Goal: Entertainment & Leisure: Consume media (video, audio)

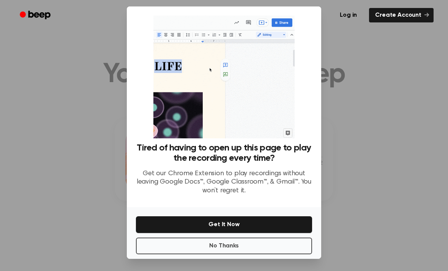
scroll to position [24, 0]
click at [267, 237] on button "No Thanks" at bounding box center [224, 245] width 176 height 17
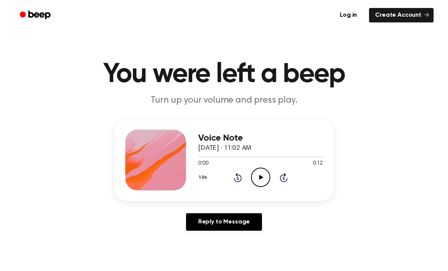
click at [261, 180] on icon "Play Audio" at bounding box center [260, 176] width 19 height 19
click at [252, 181] on icon "Play Audio" at bounding box center [260, 176] width 19 height 19
click at [260, 176] on icon at bounding box center [261, 177] width 4 height 5
click at [263, 175] on icon "Play Audio" at bounding box center [260, 176] width 19 height 19
click at [263, 173] on icon "Play Audio" at bounding box center [260, 176] width 19 height 19
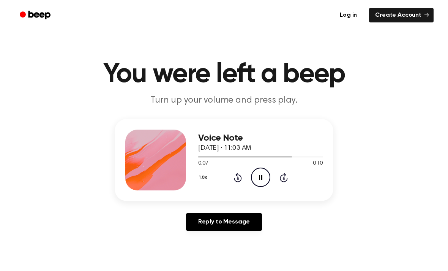
click at [266, 174] on icon "Pause Audio" at bounding box center [260, 176] width 19 height 19
click at [252, 185] on icon "Play Audio" at bounding box center [260, 176] width 19 height 19
click at [263, 173] on icon "Pause Audio" at bounding box center [260, 176] width 19 height 19
click at [261, 180] on icon "Play Audio" at bounding box center [260, 176] width 19 height 19
click at [260, 178] on icon at bounding box center [261, 177] width 4 height 5
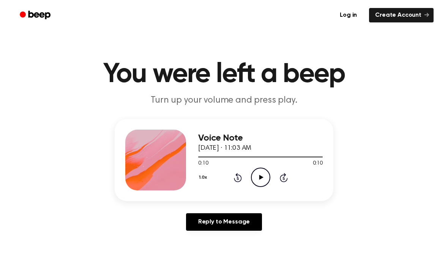
click at [267, 179] on icon "Play Audio" at bounding box center [260, 176] width 19 height 19
click at [264, 179] on icon "Play Audio" at bounding box center [260, 176] width 19 height 19
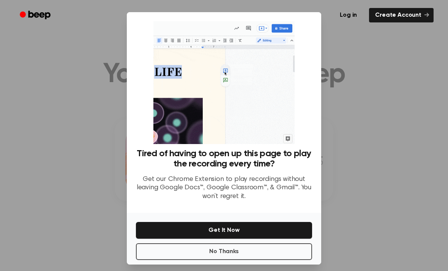
click at [265, 260] on button "No Thanks" at bounding box center [224, 251] width 176 height 17
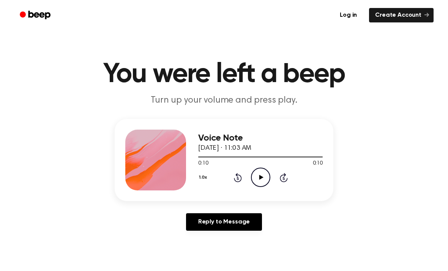
click at [255, 173] on icon "Play Audio" at bounding box center [260, 176] width 19 height 19
click at [264, 180] on icon "Play Audio" at bounding box center [260, 176] width 19 height 19
click at [263, 178] on icon "Play Audio" at bounding box center [260, 176] width 19 height 19
click at [268, 172] on circle at bounding box center [260, 177] width 19 height 19
click at [260, 179] on icon "Play Audio" at bounding box center [260, 176] width 19 height 19
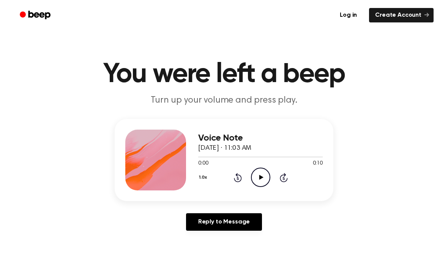
click at [257, 176] on icon "Play Audio" at bounding box center [260, 176] width 19 height 19
click at [266, 175] on icon "Play Audio" at bounding box center [260, 176] width 19 height 19
click at [258, 177] on icon "Play Audio" at bounding box center [260, 176] width 19 height 19
click at [213, 209] on div "Voice Note September 21, 2025 · 11:03 AM 0:10 0:10 Your browser does not suppor…" at bounding box center [224, 178] width 430 height 118
click at [215, 228] on link "Reply to Message" at bounding box center [224, 221] width 76 height 17
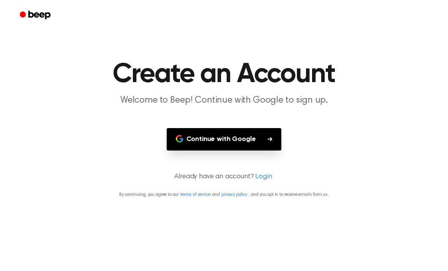
click at [209, 131] on button "Continue with Google" at bounding box center [224, 139] width 115 height 22
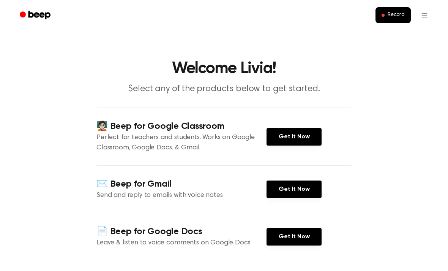
click at [283, 135] on link "Get It Now" at bounding box center [293, 136] width 55 height 17
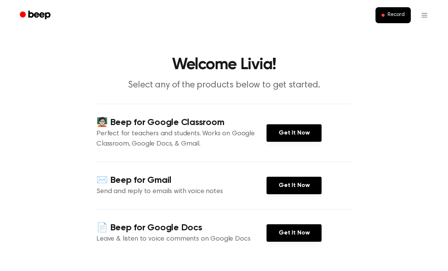
scroll to position [4, 0]
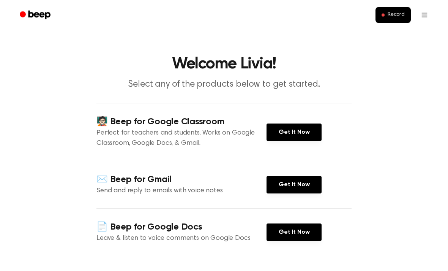
click at [287, 229] on link "Get It Now" at bounding box center [293, 232] width 55 height 17
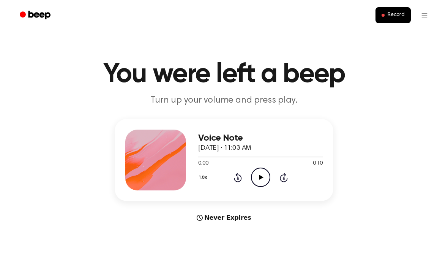
click at [385, 9] on button "Record" at bounding box center [392, 15] width 35 height 16
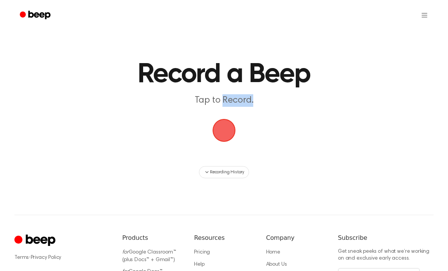
click at [278, 156] on main "Record a Beep Tap to Record. Recording History" at bounding box center [224, 89] width 448 height 178
click at [226, 126] on span "button" at bounding box center [223, 130] width 21 height 21
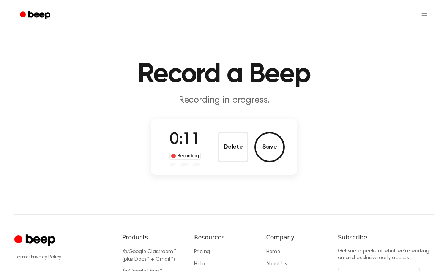
click at [269, 149] on button "Save" at bounding box center [269, 147] width 30 height 30
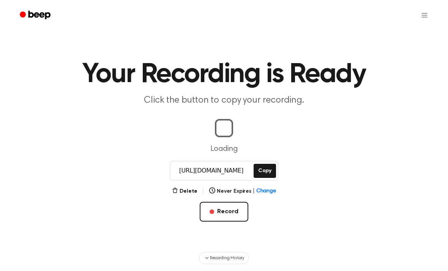
click at [104, 52] on main "Your Recording is Ready Click the button to copy your recording. Loading https:…" at bounding box center [224, 132] width 448 height 264
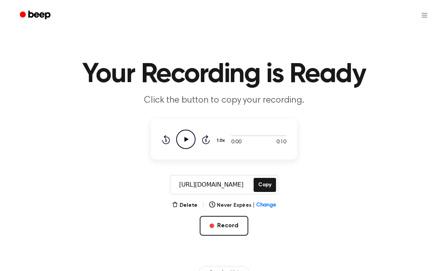
click at [184, 205] on button "Delete" at bounding box center [184, 205] width 25 height 8
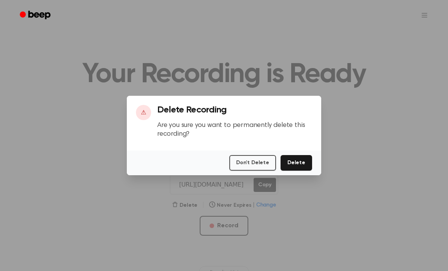
click at [258, 170] on button "Don't Delete" at bounding box center [252, 163] width 47 height 16
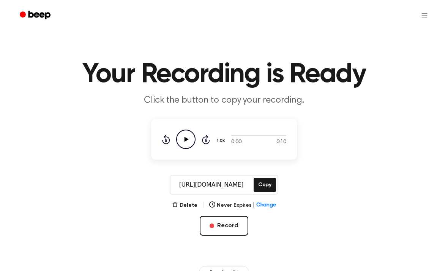
click at [183, 137] on icon "Play Audio" at bounding box center [185, 138] width 19 height 19
click at [206, 141] on icon at bounding box center [206, 140] width 2 height 3
click at [181, 206] on button "Delete" at bounding box center [184, 205] width 25 height 8
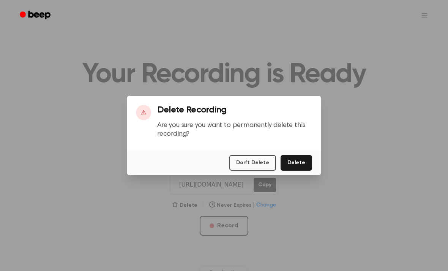
click at [293, 170] on button "Delete" at bounding box center [295, 163] width 31 height 16
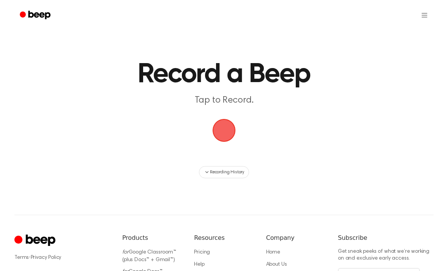
click at [214, 126] on span "button" at bounding box center [224, 130] width 23 height 23
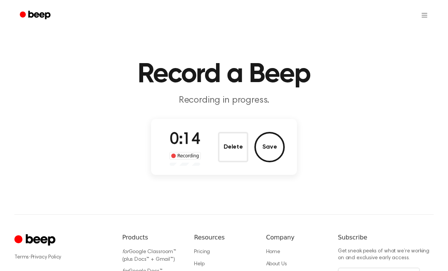
click at [183, 153] on div "Recording" at bounding box center [184, 156] width 31 height 8
click at [272, 145] on button "Save" at bounding box center [269, 147] width 30 height 30
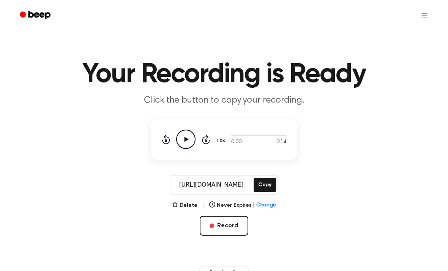
click at [183, 143] on icon "Play Audio" at bounding box center [185, 138] width 19 height 19
click at [206, 137] on icon at bounding box center [206, 139] width 8 height 9
click at [205, 139] on icon "Skip 5 seconds" at bounding box center [206, 139] width 8 height 10
click at [200, 142] on div "Rewind 5 seconds Pause Audio Skip 5 seconds" at bounding box center [186, 138] width 48 height 19
click at [203, 137] on icon "Skip 5 seconds" at bounding box center [206, 139] width 8 height 10
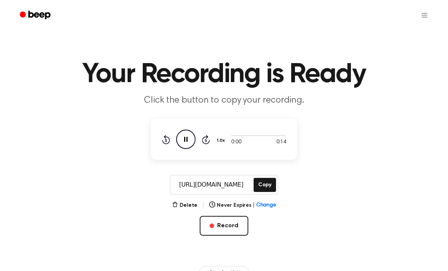
click at [263, 183] on button "Copy" at bounding box center [265, 185] width 22 height 14
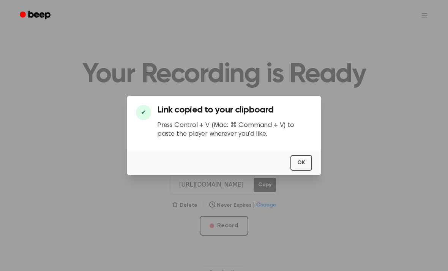
click at [297, 115] on h3 "Link copied to your clipboard" at bounding box center [234, 110] width 155 height 10
click at [302, 170] on button "OK" at bounding box center [301, 163] width 22 height 16
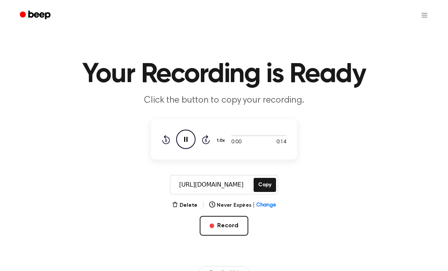
click at [193, 136] on icon "Pause Audio" at bounding box center [185, 138] width 19 height 19
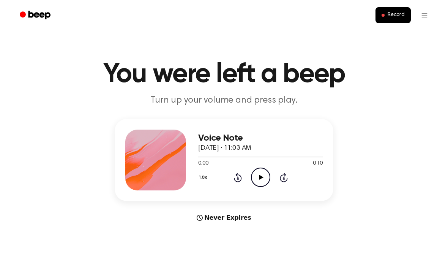
click at [136, 3] on div "Record" at bounding box center [223, 15] width 419 height 30
click at [263, 186] on circle at bounding box center [260, 177] width 19 height 19
click at [261, 175] on icon "Play Audio" at bounding box center [260, 176] width 19 height 19
click at [252, 179] on icon "Play Audio" at bounding box center [260, 176] width 19 height 19
click at [267, 178] on icon "Play Audio" at bounding box center [260, 176] width 19 height 19
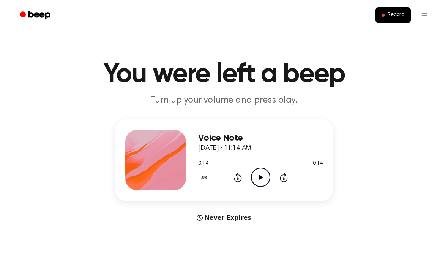
click at [261, 181] on icon "Play Audio" at bounding box center [260, 176] width 19 height 19
click at [263, 177] on icon "Play Audio" at bounding box center [260, 176] width 19 height 19
click at [258, 179] on icon "Play Audio" at bounding box center [260, 176] width 19 height 19
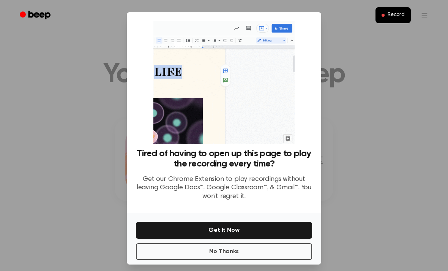
click at [282, 260] on button "No Thanks" at bounding box center [224, 251] width 176 height 17
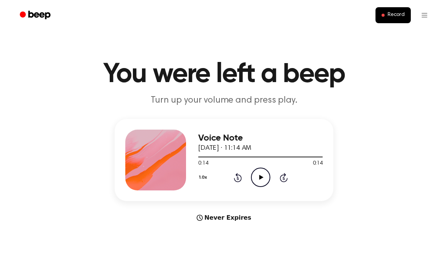
click at [258, 181] on icon "Play Audio" at bounding box center [260, 176] width 19 height 19
click at [259, 176] on icon at bounding box center [260, 177] width 3 height 5
click at [261, 175] on icon "Play Audio" at bounding box center [260, 176] width 19 height 19
click at [254, 178] on icon "Play Audio" at bounding box center [260, 176] width 19 height 19
click at [263, 182] on icon "Pause Audio" at bounding box center [260, 176] width 19 height 19
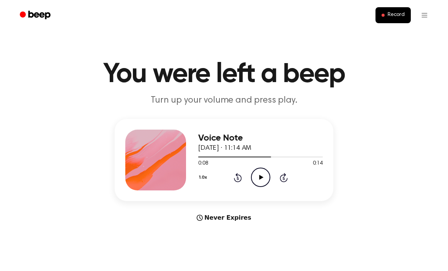
click at [241, 173] on icon "Rewind 5 seconds" at bounding box center [237, 177] width 8 height 10
click at [242, 175] on div "1.0x Rewind 5 seconds Play Audio Skip 5 seconds" at bounding box center [260, 176] width 124 height 19
click at [238, 186] on div "1.0x Rewind 5 seconds Play Audio Skip 5 seconds" at bounding box center [260, 176] width 124 height 19
click at [238, 185] on div "1.0x Rewind 5 seconds Play Audio Skip 5 seconds" at bounding box center [260, 176] width 124 height 19
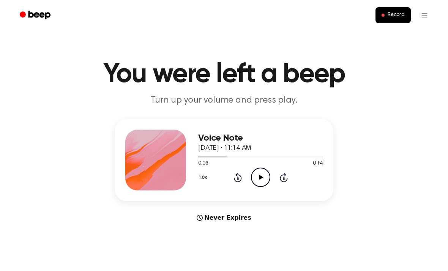
click at [241, 178] on icon at bounding box center [238, 177] width 8 height 9
click at [255, 180] on icon "Play Audio" at bounding box center [260, 176] width 19 height 19
click at [265, 174] on icon "Pause Audio" at bounding box center [260, 176] width 19 height 19
click at [239, 178] on icon "Rewind 5 seconds" at bounding box center [237, 177] width 8 height 10
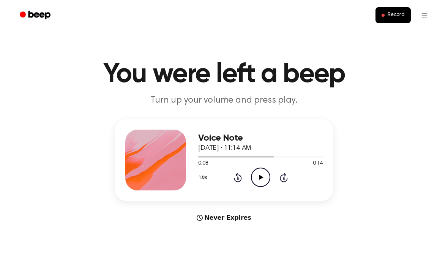
click at [239, 178] on icon "Rewind 5 seconds" at bounding box center [237, 177] width 8 height 10
click at [237, 183] on div "1.0x Rewind 5 seconds Play Audio Skip 5 seconds" at bounding box center [260, 176] width 124 height 19
click at [265, 179] on icon "Play Audio" at bounding box center [260, 176] width 19 height 19
click at [254, 173] on icon "Play Audio" at bounding box center [260, 176] width 19 height 19
click at [261, 178] on icon "Play Audio" at bounding box center [260, 176] width 19 height 19
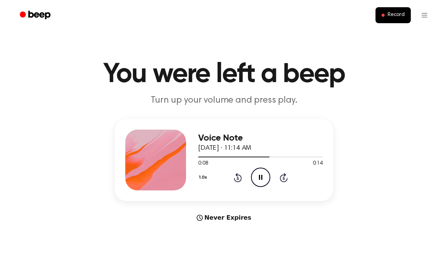
click at [268, 180] on icon "Pause Audio" at bounding box center [260, 176] width 19 height 19
click at [233, 178] on icon "Rewind 5 seconds" at bounding box center [237, 177] width 8 height 10
click at [232, 177] on div "1.0x Rewind 5 seconds Play Audio Skip 5 seconds" at bounding box center [260, 176] width 124 height 19
click at [234, 180] on icon "Rewind 5 seconds" at bounding box center [237, 177] width 8 height 10
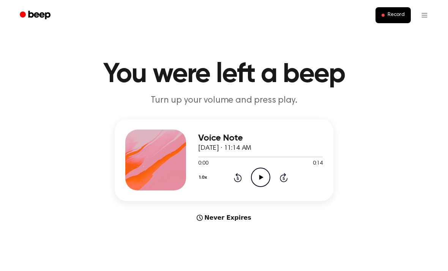
click at [262, 181] on icon "Play Audio" at bounding box center [260, 176] width 19 height 19
click at [246, 175] on div "1.0x Rewind 5 seconds Pause Audio Skip 5 seconds" at bounding box center [260, 176] width 124 height 19
click at [245, 175] on div "1.0x Rewind 5 seconds Pause Audio Skip 5 seconds" at bounding box center [260, 176] width 124 height 19
click at [235, 179] on icon "Rewind 5 seconds" at bounding box center [237, 177] width 8 height 10
click at [239, 178] on icon "Rewind 5 seconds" at bounding box center [237, 177] width 8 height 10
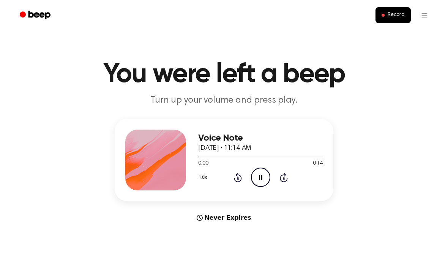
click at [241, 176] on icon at bounding box center [238, 177] width 8 height 9
click at [245, 182] on div "1.0x Rewind 5 seconds Pause Audio Skip 5 seconds" at bounding box center [260, 176] width 124 height 19
click at [238, 178] on icon at bounding box center [237, 177] width 2 height 3
click at [238, 175] on icon at bounding box center [238, 177] width 8 height 9
click at [241, 174] on icon "Rewind 5 seconds" at bounding box center [237, 177] width 8 height 10
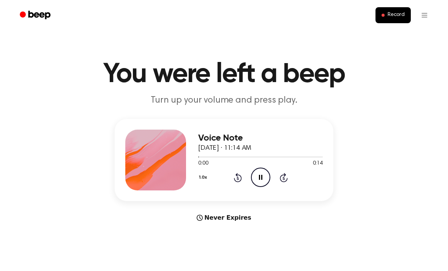
click at [243, 176] on div "1.0x Rewind 5 seconds Pause Audio Skip 5 seconds" at bounding box center [260, 176] width 124 height 19
click at [234, 173] on icon "Rewind 5 seconds" at bounding box center [237, 177] width 8 height 10
click at [239, 176] on icon "Rewind 5 seconds" at bounding box center [237, 177] width 8 height 10
click at [241, 180] on icon "Rewind 5 seconds" at bounding box center [237, 177] width 8 height 10
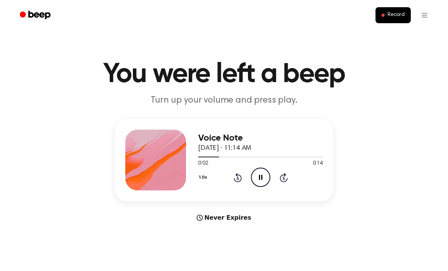
click at [240, 180] on icon at bounding box center [238, 177] width 8 height 9
click at [251, 183] on icon "Play Audio" at bounding box center [260, 176] width 19 height 19
click at [251, 183] on icon "Pause Audio" at bounding box center [260, 176] width 19 height 19
click at [237, 181] on icon at bounding box center [238, 177] width 8 height 9
click at [239, 183] on div "1.0x Rewind 5 seconds Play Audio Skip 5 seconds" at bounding box center [260, 176] width 124 height 19
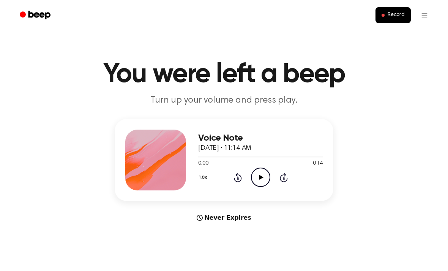
click at [261, 173] on icon "Play Audio" at bounding box center [260, 176] width 19 height 19
click at [260, 181] on icon "Play Audio" at bounding box center [260, 176] width 19 height 19
click at [259, 173] on icon "Pause Audio" at bounding box center [260, 176] width 19 height 19
click at [266, 179] on icon "Play Audio" at bounding box center [260, 176] width 19 height 19
click at [258, 178] on icon "Play Audio" at bounding box center [260, 176] width 19 height 19
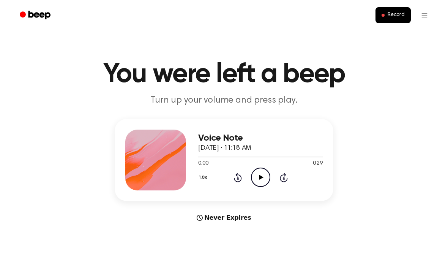
click at [258, 175] on icon "Play Audio" at bounding box center [260, 176] width 19 height 19
click at [260, 177] on icon at bounding box center [261, 177] width 4 height 5
click at [236, 178] on icon "Rewind 5 seconds" at bounding box center [237, 177] width 8 height 10
click at [235, 174] on icon "Rewind 5 seconds" at bounding box center [237, 177] width 8 height 10
click at [262, 175] on icon "Play Audio" at bounding box center [260, 176] width 19 height 19
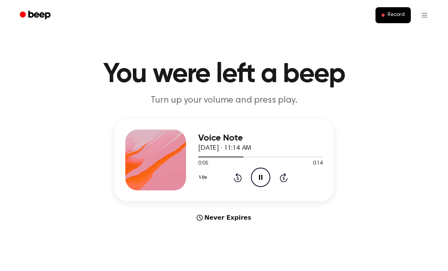
click at [239, 178] on icon "Rewind 5 seconds" at bounding box center [237, 177] width 8 height 10
click at [238, 178] on icon at bounding box center [237, 177] width 2 height 3
click at [261, 179] on icon "Play Audio" at bounding box center [260, 176] width 19 height 19
click at [230, 178] on div "1.0x Rewind 5 seconds Play Audio Skip 5 seconds" at bounding box center [260, 176] width 124 height 19
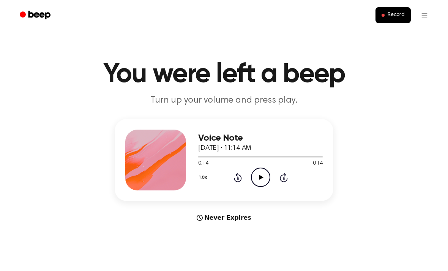
click at [255, 170] on icon "Play Audio" at bounding box center [260, 176] width 19 height 19
click at [255, 177] on icon "Play Audio" at bounding box center [260, 176] width 19 height 19
click at [257, 181] on icon "Pause Audio" at bounding box center [260, 176] width 19 height 19
click at [258, 176] on icon "Play Audio" at bounding box center [260, 176] width 19 height 19
click at [260, 180] on icon "Play Audio" at bounding box center [260, 176] width 19 height 19
